Goal: Information Seeking & Learning: Learn about a topic

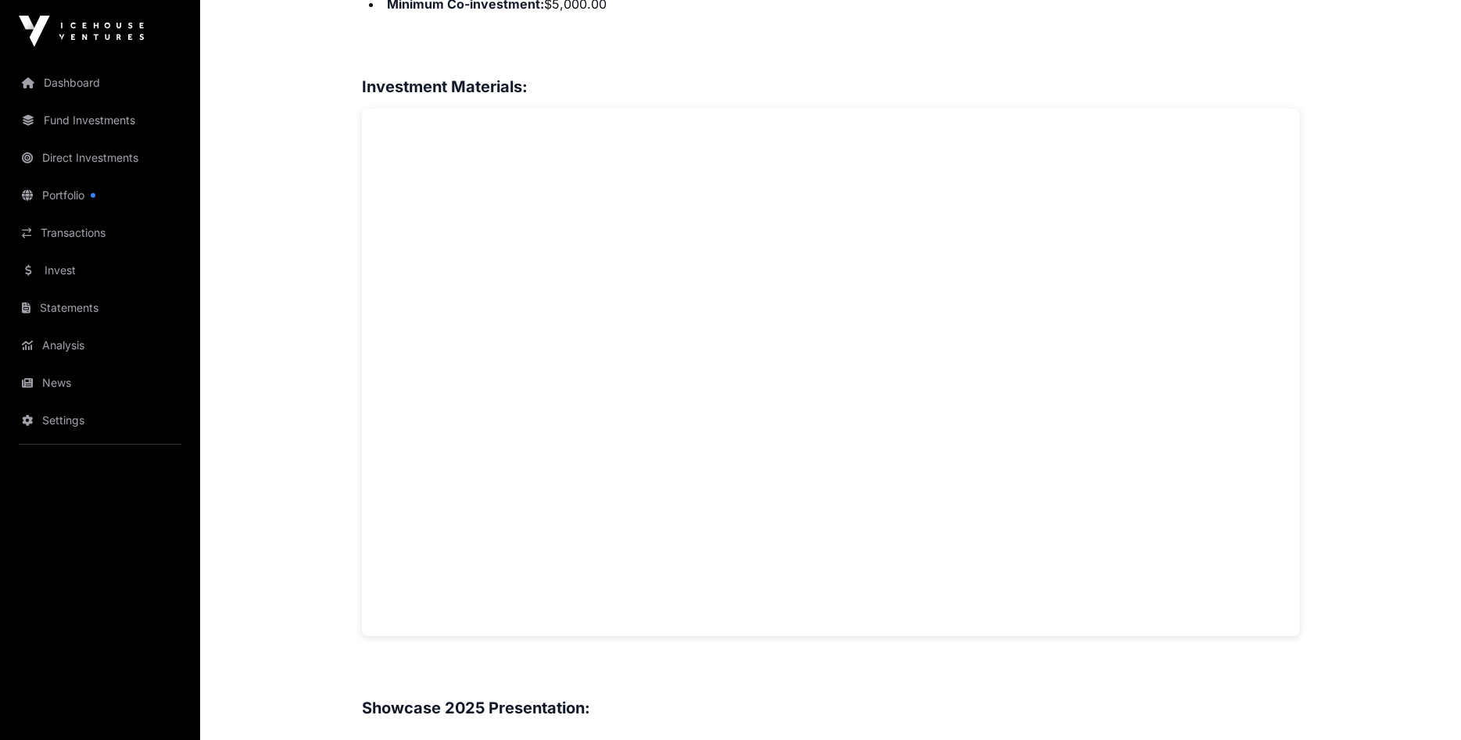
scroll to position [798, 0]
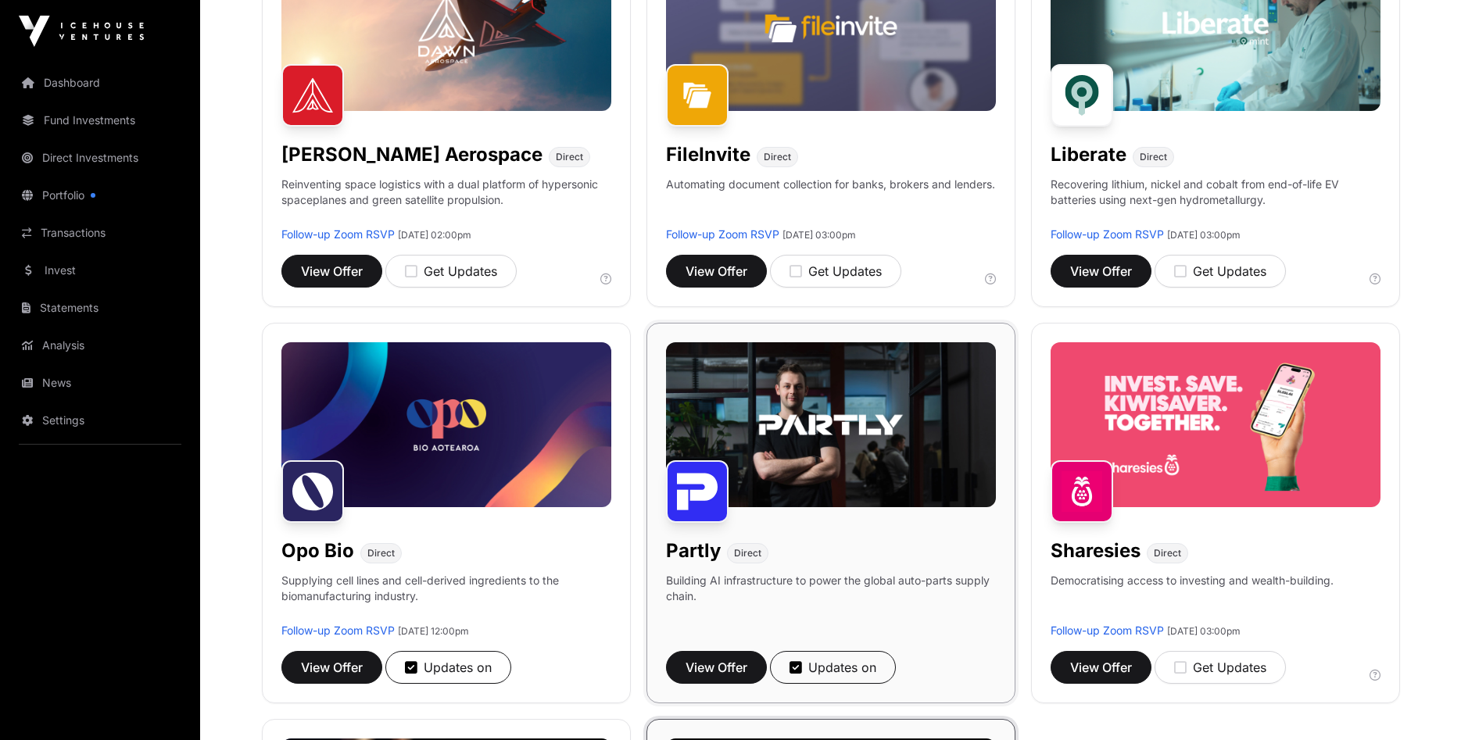
scroll to position [558, 0]
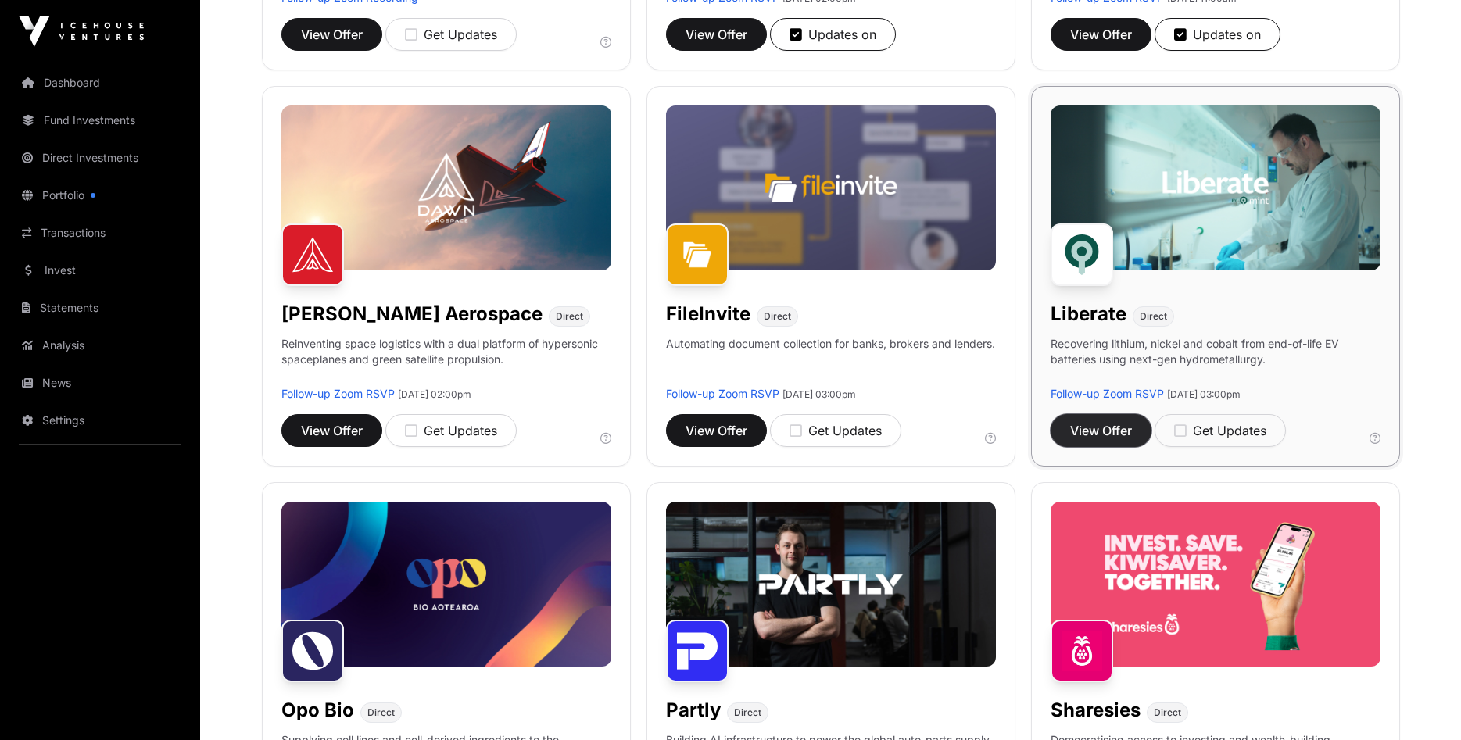
click at [1086, 432] on span "View Offer" at bounding box center [1101, 430] width 62 height 19
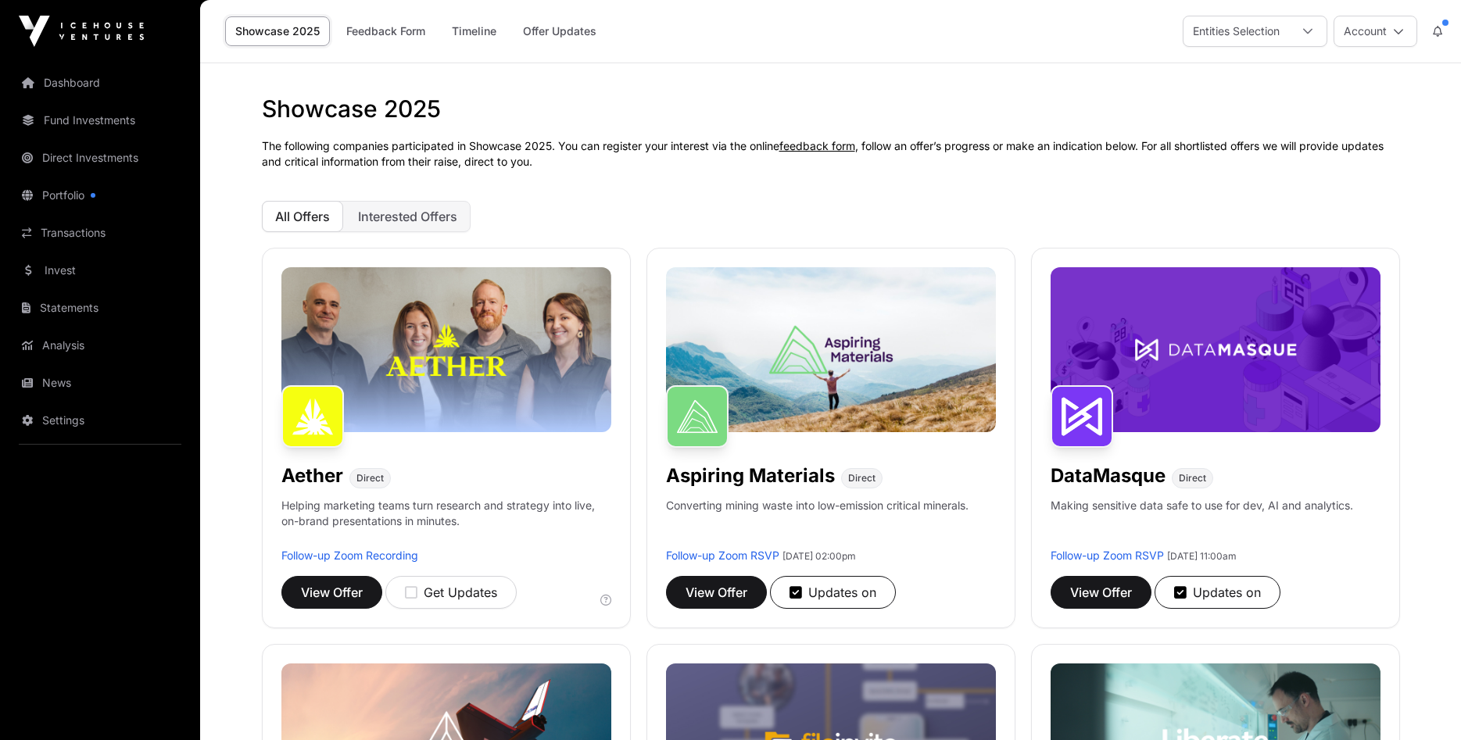
scroll to position [558, 0]
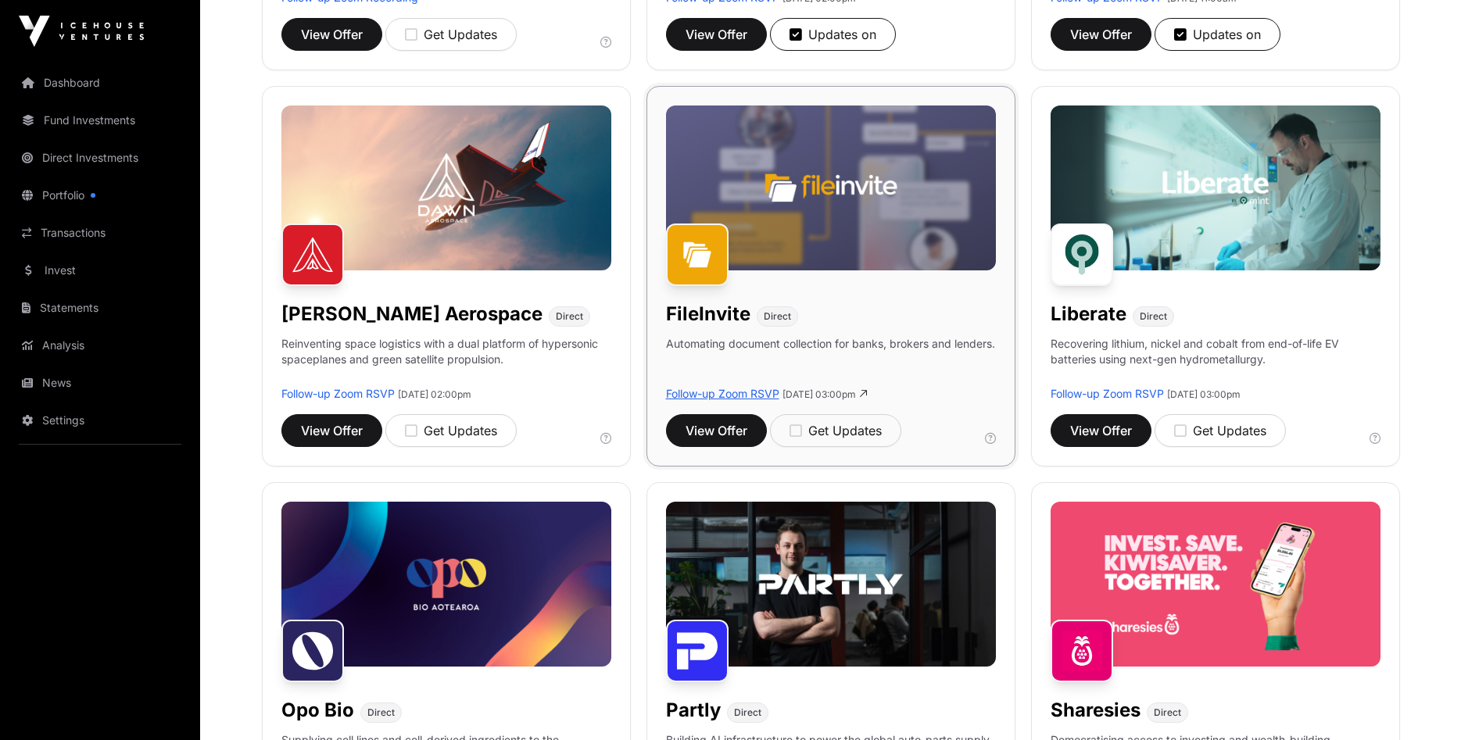
click at [718, 392] on link "Follow-up Zoom RSVP" at bounding box center [722, 393] width 113 height 13
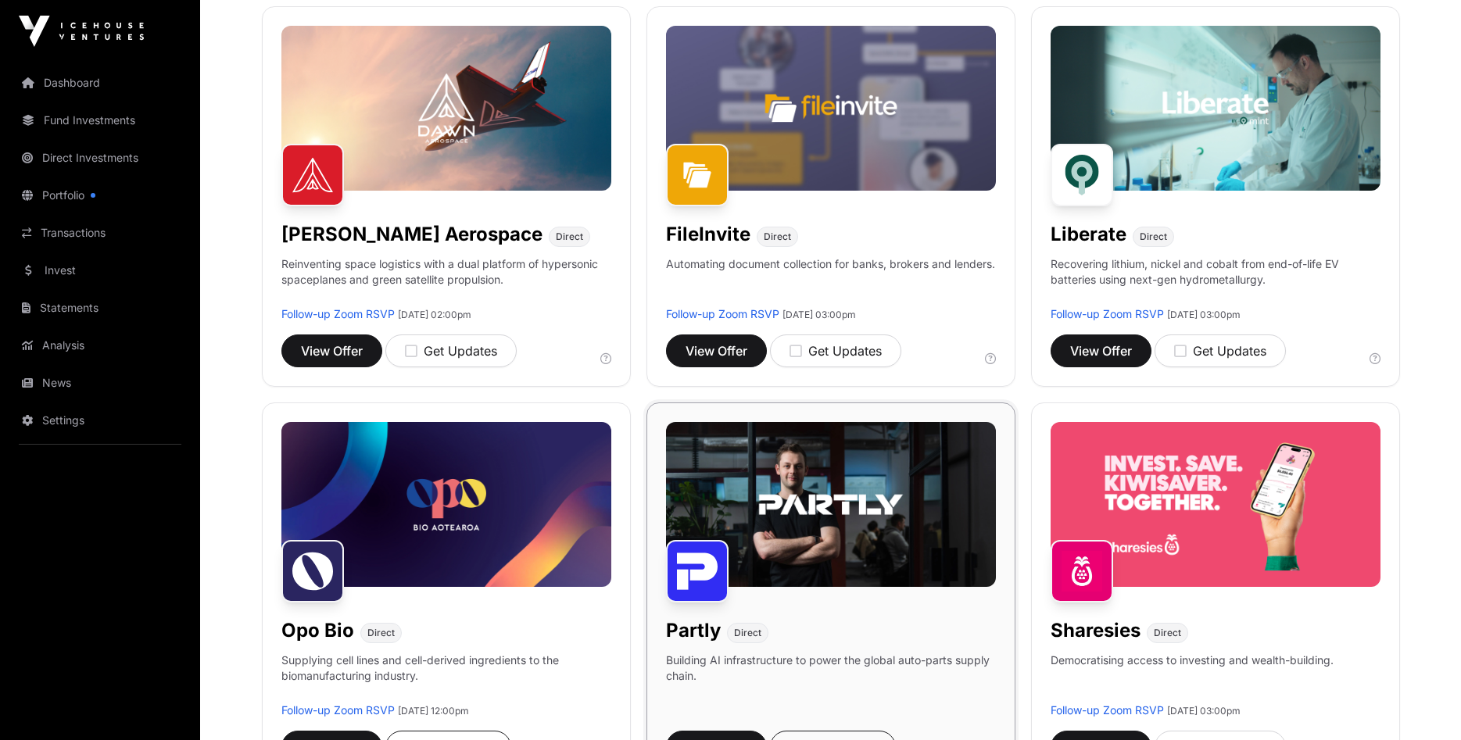
scroll to position [718, 0]
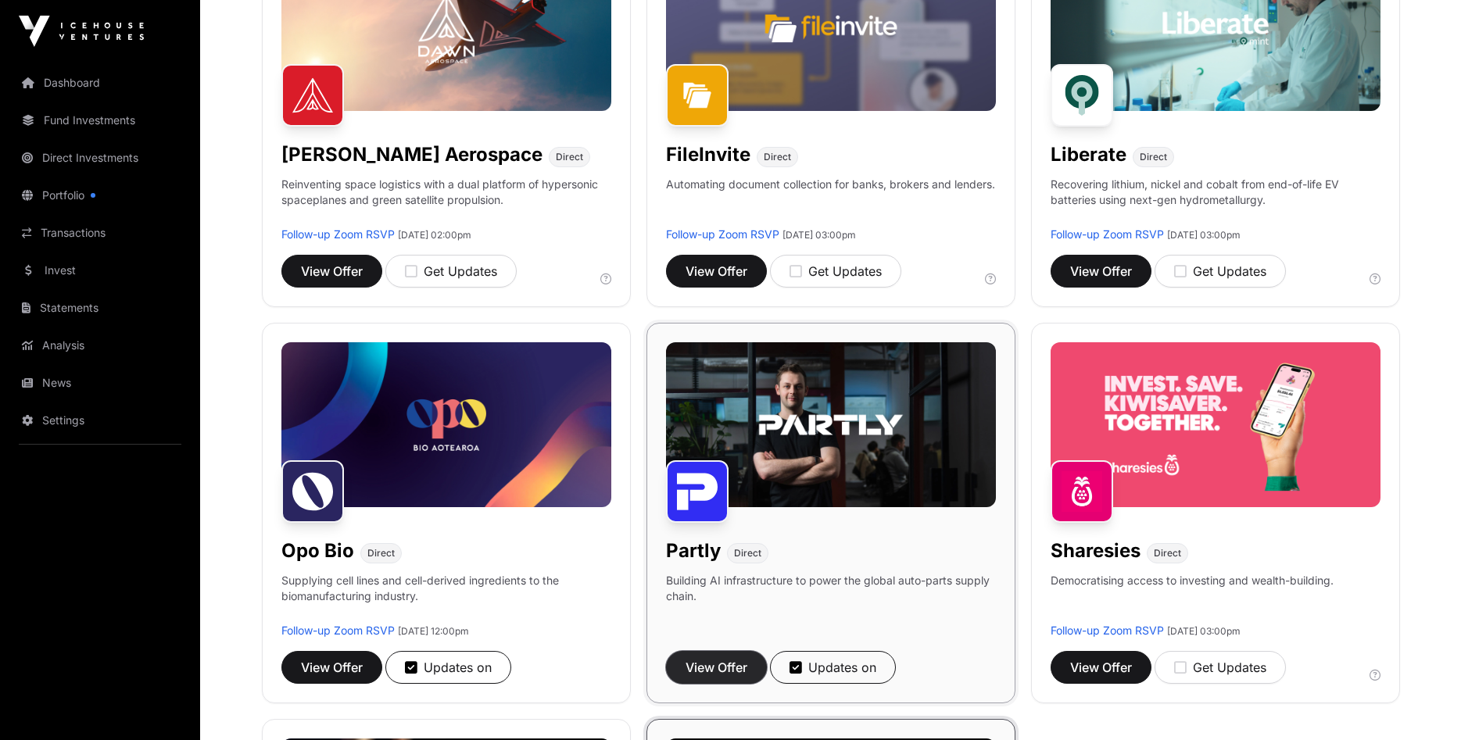
click at [722, 668] on span "View Offer" at bounding box center [717, 667] width 62 height 19
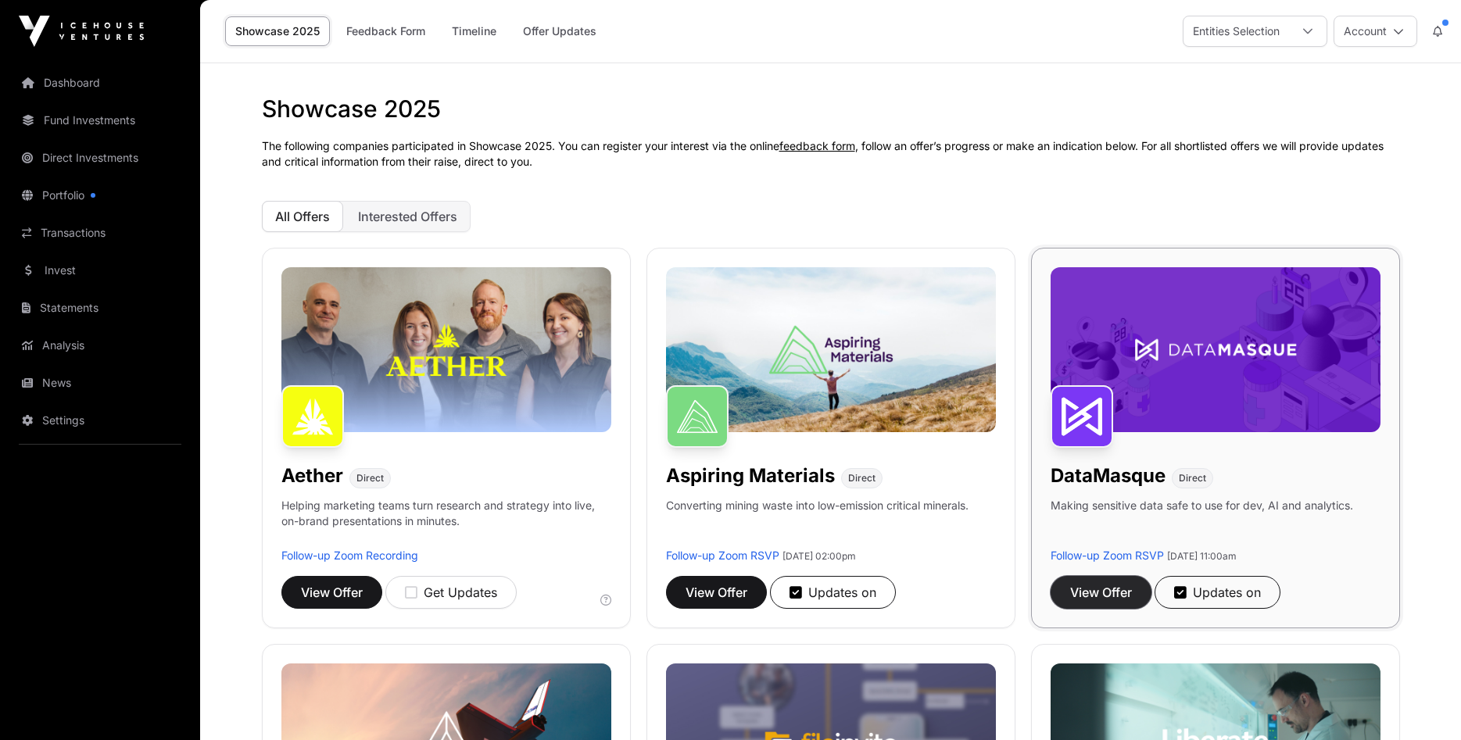
click at [1103, 593] on span "View Offer" at bounding box center [1101, 592] width 62 height 19
click at [1132, 558] on link "Follow-up Zoom RSVP" at bounding box center [1107, 555] width 113 height 13
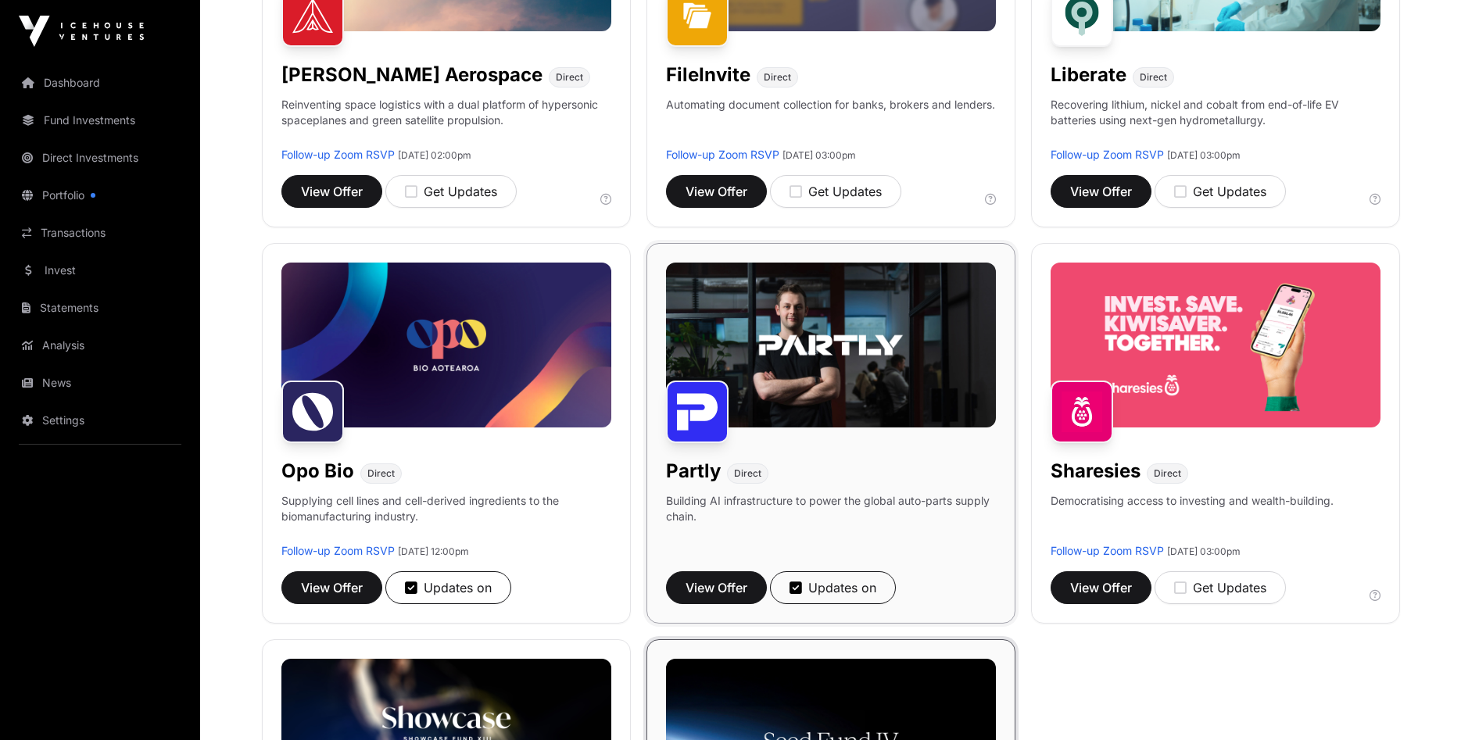
scroll to position [957, 0]
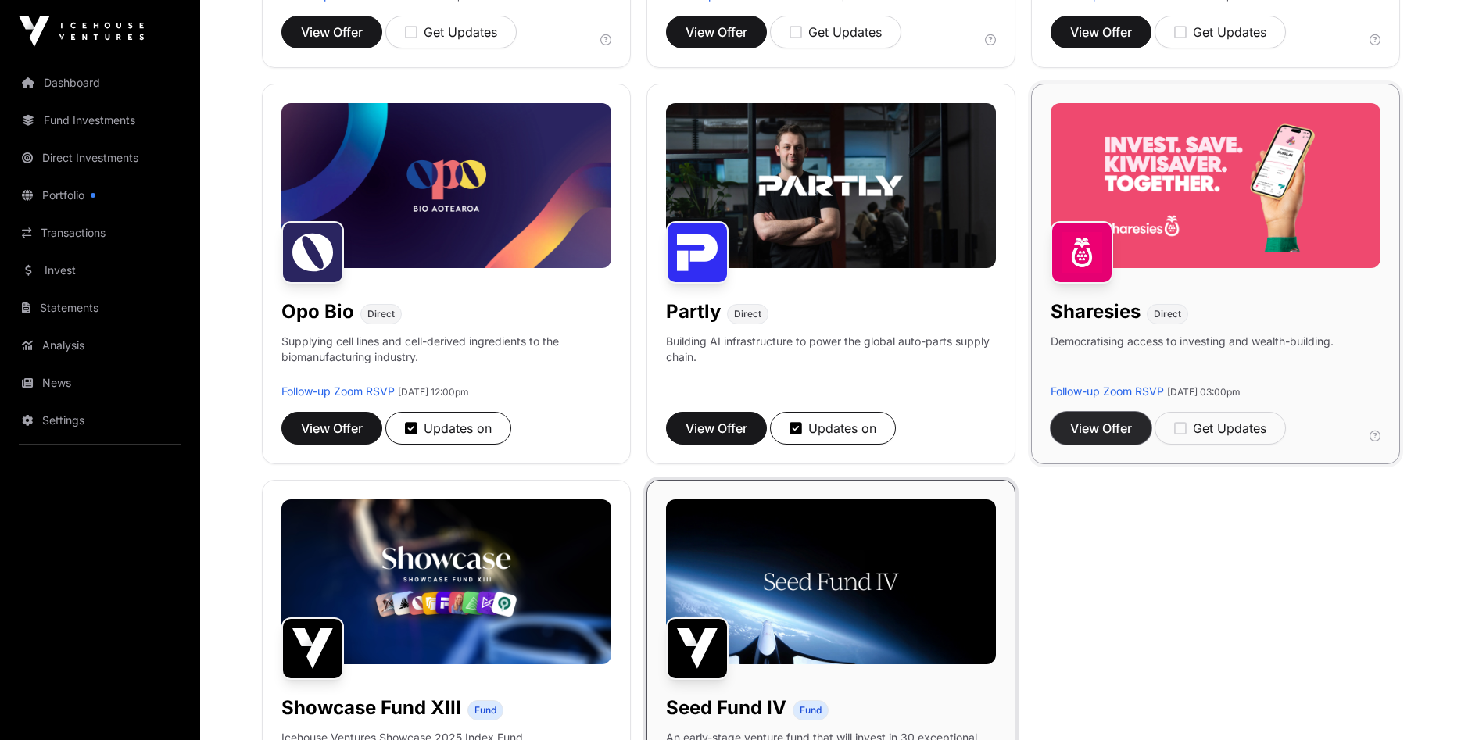
click at [1107, 420] on span "View Offer" at bounding box center [1101, 428] width 62 height 19
